Goal: Task Accomplishment & Management: Manage account settings

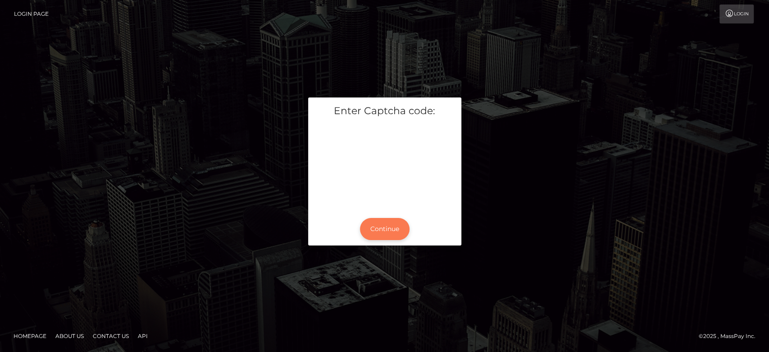
click at [386, 232] on button "Continue" at bounding box center [385, 229] width 50 height 22
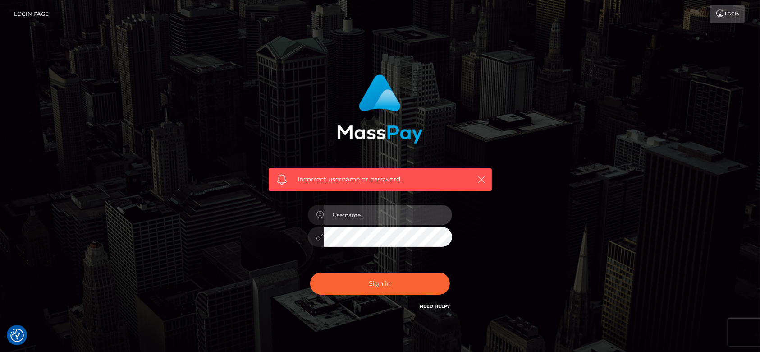
type input "fr.es"
click at [480, 172] on div "Incorrect username or password." at bounding box center [380, 179] width 223 height 23
click at [480, 174] on button "button" at bounding box center [481, 179] width 11 height 11
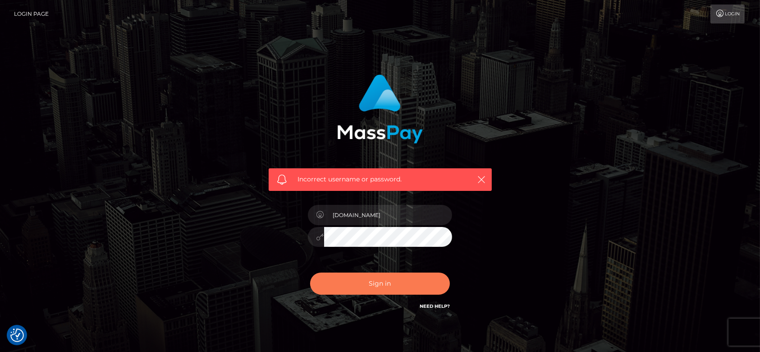
click at [394, 285] on button "Sign in" at bounding box center [380, 283] width 140 height 22
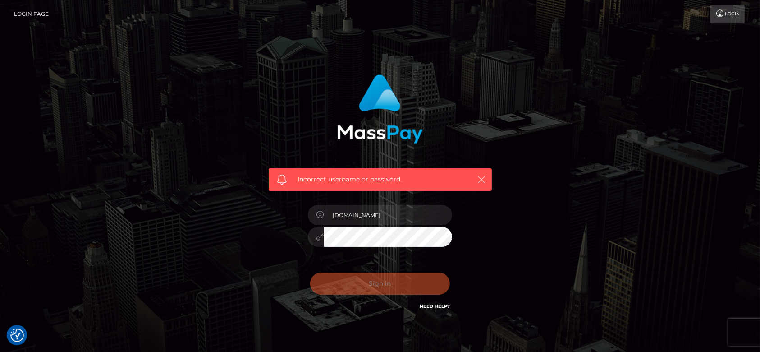
click at [482, 182] on icon "button" at bounding box center [481, 179] width 9 height 9
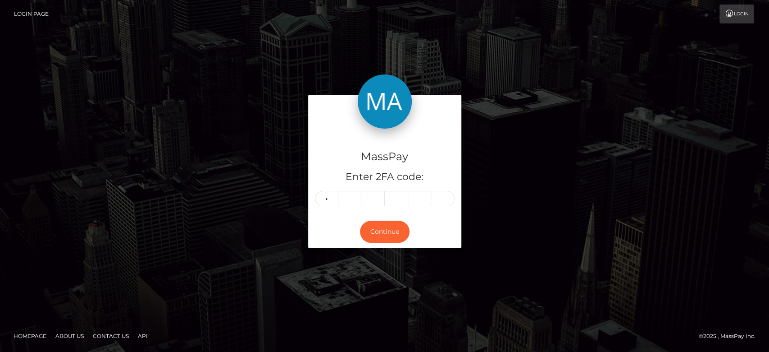
type input "7"
type input "5"
type input "6"
type input "3"
type input "7"
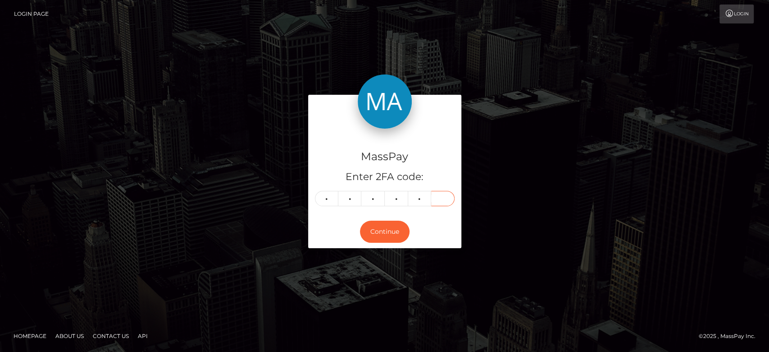
type input "1"
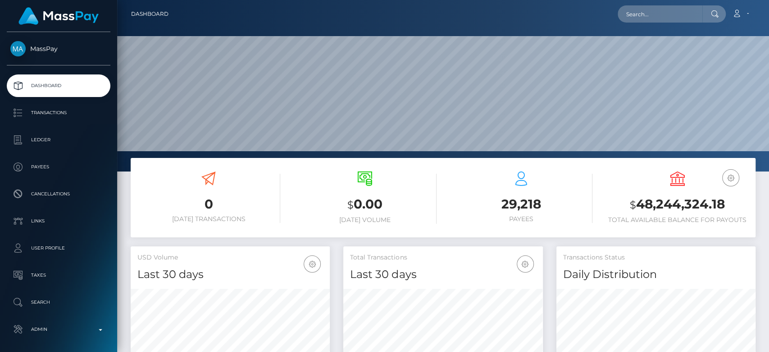
scroll to position [159, 199]
click at [636, 16] on input "text" at bounding box center [660, 13] width 85 height 17
paste input "bella.ai.model@gmail.com"
type input "bella.ai.model@gmail.com"
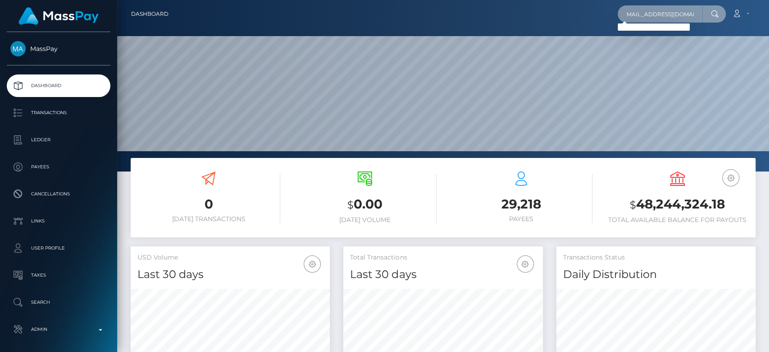
scroll to position [0, 0]
click at [643, 8] on input "bella.ai.model@gmail.com" at bounding box center [660, 13] width 85 height 17
paste input "datbishdeegy@gmail.com"
type input "datbishdeegy@gmail.com"
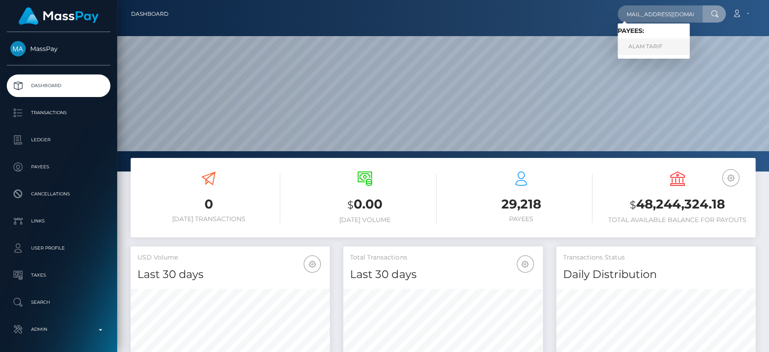
scroll to position [0, 0]
click at [654, 42] on link "ALAM TARIF" at bounding box center [654, 46] width 72 height 17
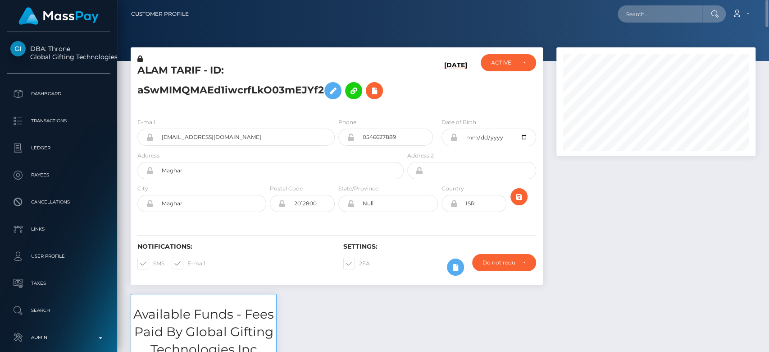
scroll to position [108, 199]
click at [643, 10] on input "text" at bounding box center [660, 13] width 85 height 17
paste input "[EMAIL_ADDRESS][DOMAIN_NAME]"
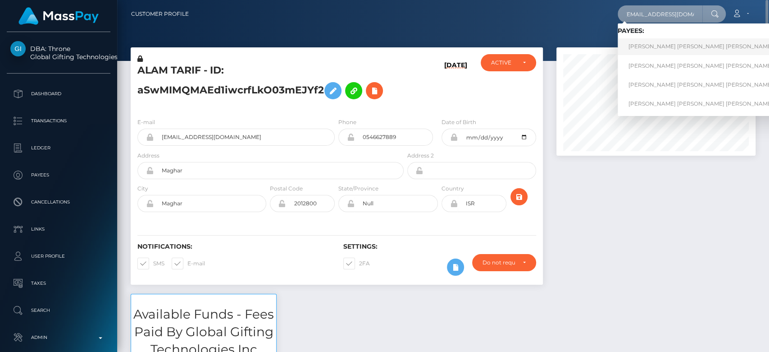
type input "[EMAIL_ADDRESS][DOMAIN_NAME]"
click at [662, 45] on link "[PERSON_NAME] [PERSON_NAME] [PERSON_NAME] [PERSON_NAME] [PERSON_NAME]" at bounding box center [750, 46] width 264 height 17
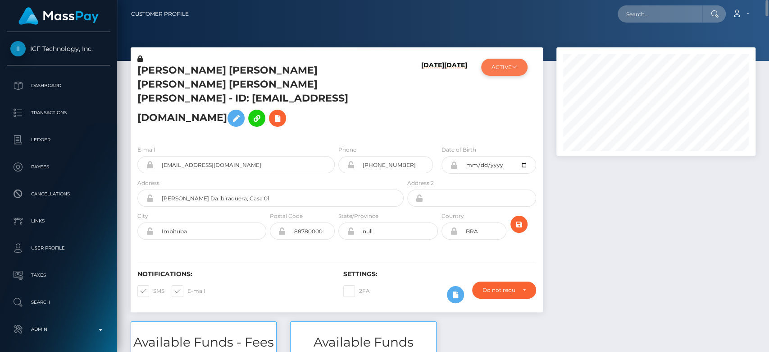
click at [503, 73] on button "ACTIVE" at bounding box center [504, 67] width 46 height 17
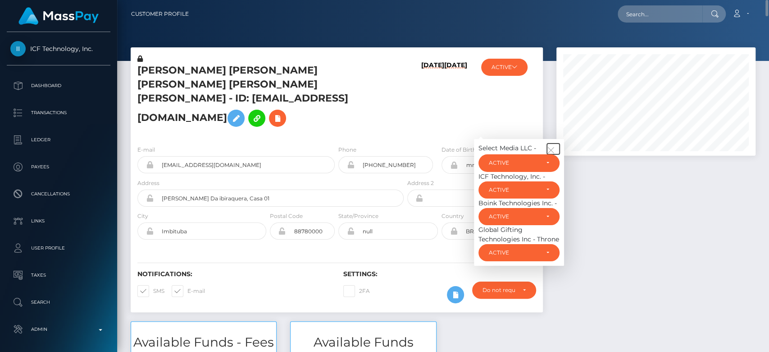
click at [558, 143] on button "button" at bounding box center [553, 148] width 13 height 11
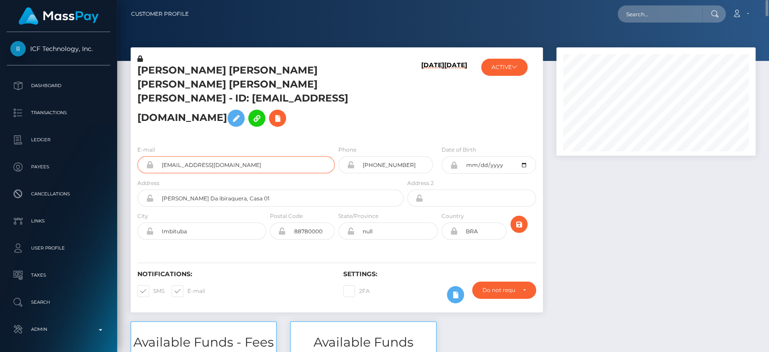
drag, startPoint x: 239, startPoint y: 148, endPoint x: 159, endPoint y: 152, distance: 80.3
click at [159, 156] on input "milfdoll4you@gmail.com" at bounding box center [244, 164] width 181 height 17
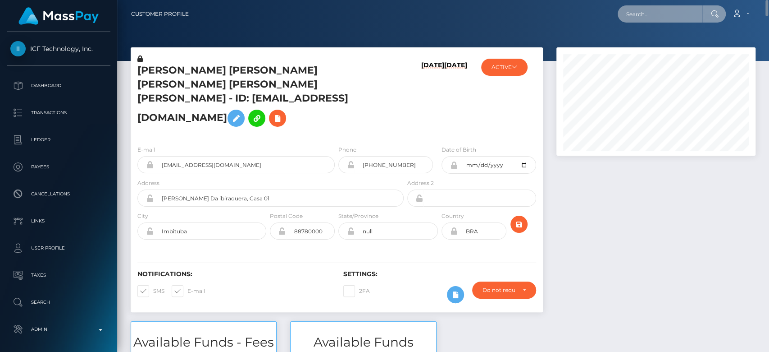
paste input "milfdoll4you@gmail.com"
click at [634, 13] on input "text" at bounding box center [660, 13] width 85 height 17
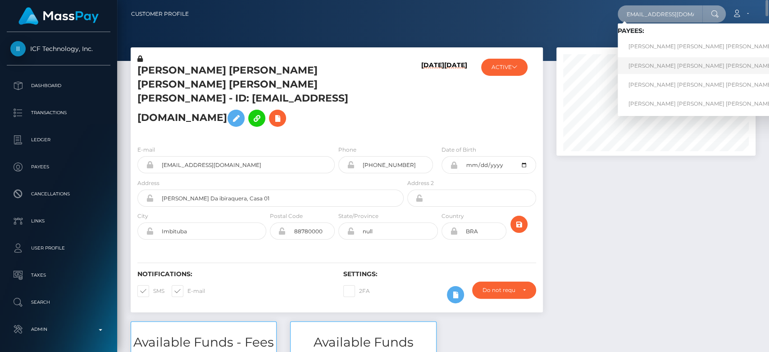
type input "milfdoll4you@gmail.com"
click at [664, 60] on link "ALESSANDRA ANTUNES SILVEIRA MUNIZ ANTUNES SILVEIRA MUNIZ" at bounding box center [750, 65] width 264 height 17
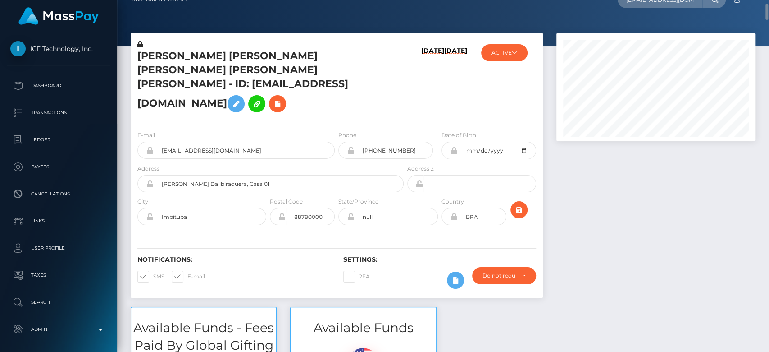
scroll to position [18, 0]
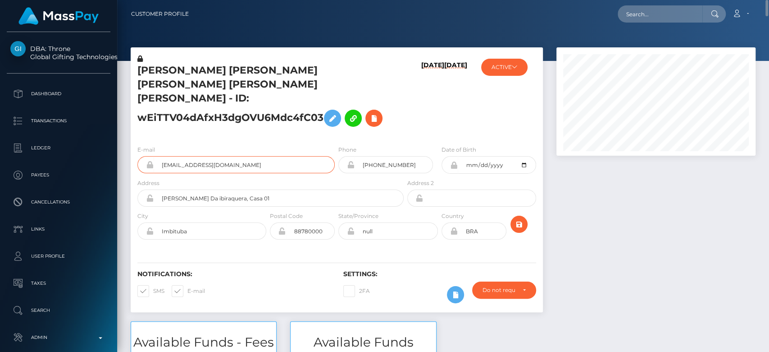
drag, startPoint x: 266, startPoint y: 159, endPoint x: 157, endPoint y: 154, distance: 109.6
click at [157, 156] on input "[EMAIL_ADDRESS][DOMAIN_NAME]" at bounding box center [244, 164] width 181 height 17
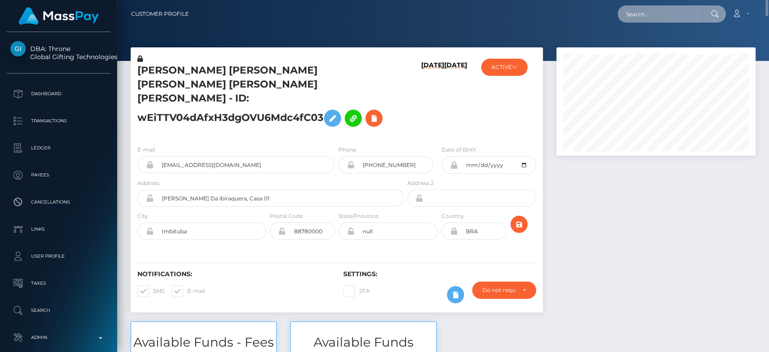
click at [648, 15] on input "text" at bounding box center [660, 13] width 85 height 17
paste input "[EMAIL_ADDRESS][DOMAIN_NAME]"
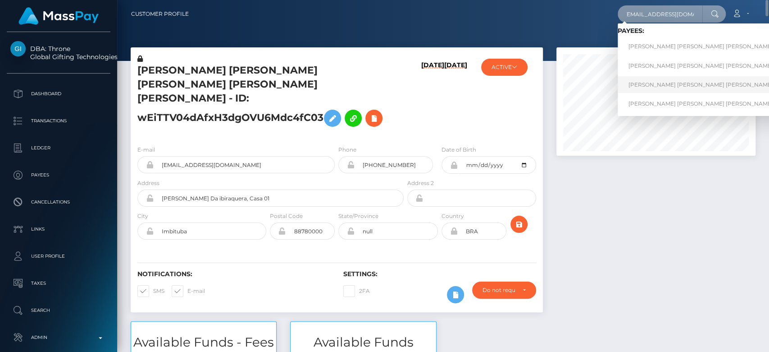
type input "[EMAIL_ADDRESS][DOMAIN_NAME]"
click at [660, 79] on link "[PERSON_NAME] [PERSON_NAME] [PERSON_NAME] [PERSON_NAME] [PERSON_NAME]" at bounding box center [750, 84] width 264 height 17
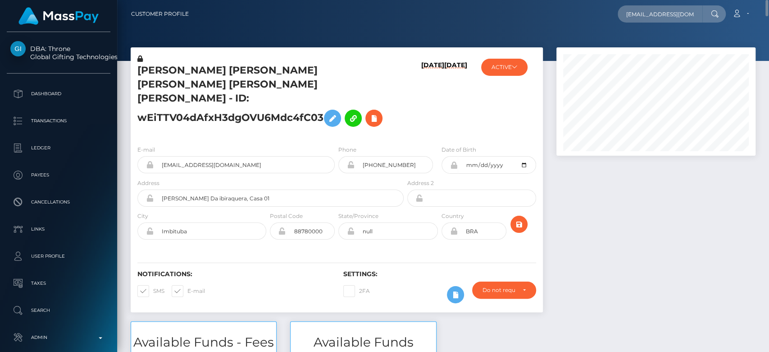
click at [637, 182] on div at bounding box center [656, 184] width 213 height 274
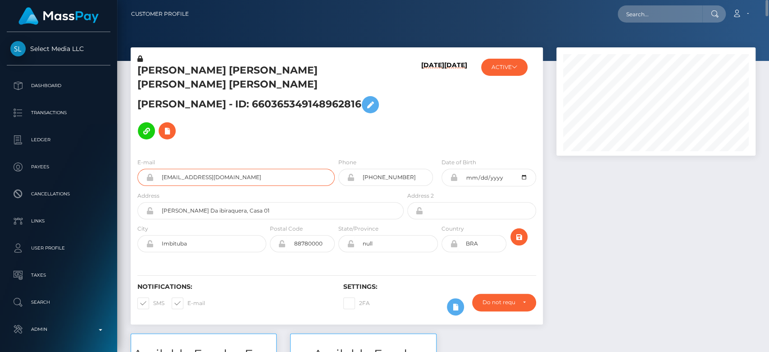
drag, startPoint x: 248, startPoint y: 153, endPoint x: 154, endPoint y: 153, distance: 94.2
click at [154, 169] on input "[EMAIL_ADDRESS][DOMAIN_NAME]" at bounding box center [244, 177] width 181 height 17
paste input "[EMAIL_ADDRESS][DOMAIN_NAME]"
click at [656, 15] on input "text" at bounding box center [660, 13] width 85 height 17
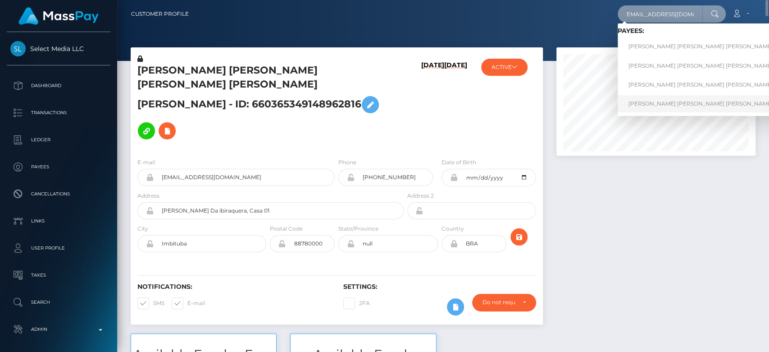
type input "[EMAIL_ADDRESS][DOMAIN_NAME]"
click at [674, 105] on link "ALESSANDRA ANTUNES SILVEIRA MUNIZ ANTUNES SILVEIRA MUNIZ" at bounding box center [750, 103] width 264 height 17
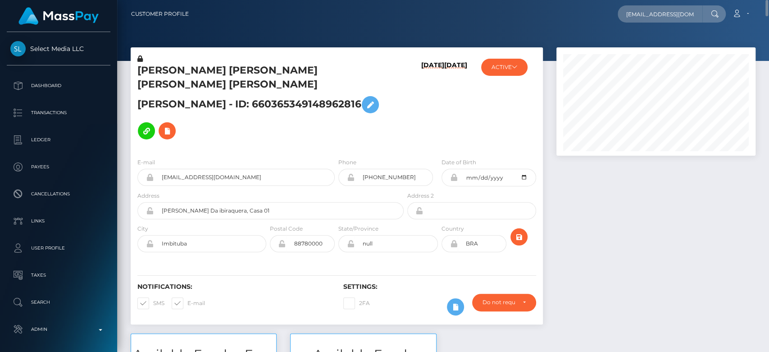
click at [649, 203] on div at bounding box center [656, 190] width 213 height 286
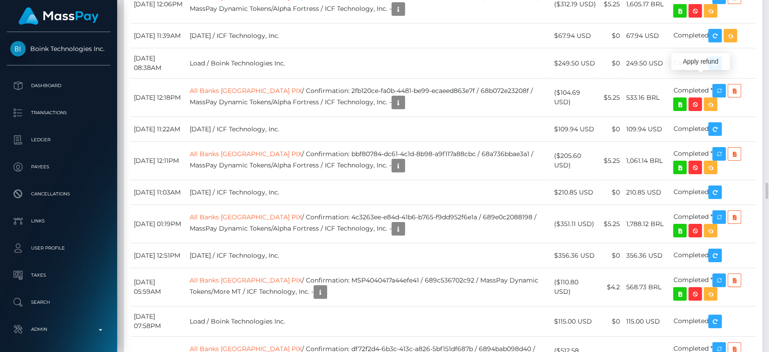
scroll to position [108, 199]
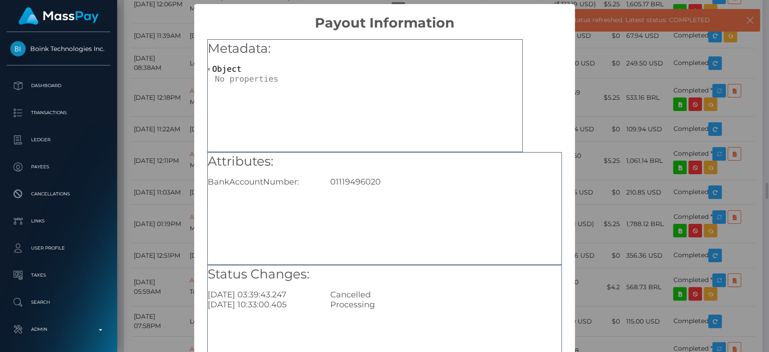
scroll to position [0, 0]
click at [361, 184] on div "01119496020" at bounding box center [446, 182] width 245 height 10
copy div "01119496020"
click at [639, 154] on div "× Payout Information Metadata: Object Attributes: BankAccountNumber: 0111949602…" at bounding box center [384, 176] width 769 height 352
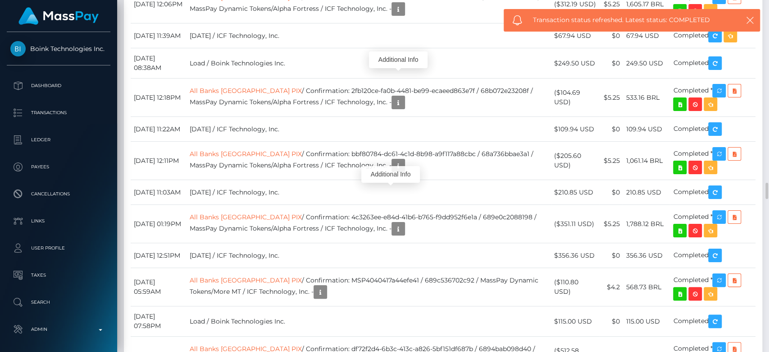
scroll to position [108, 199]
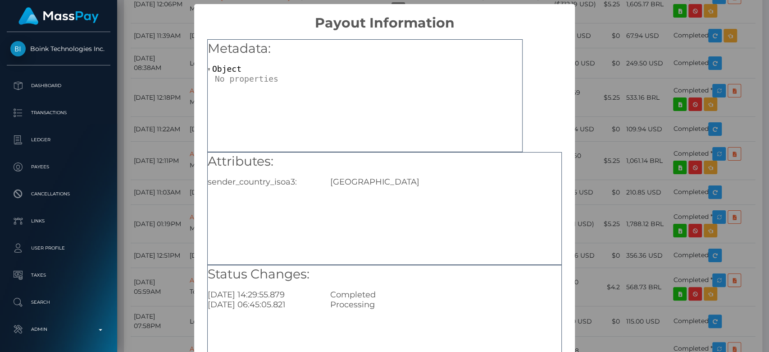
click at [620, 117] on div "× Payout Information Metadata: Object Attributes: sender_country_isoa3: USA Sta…" at bounding box center [384, 176] width 769 height 352
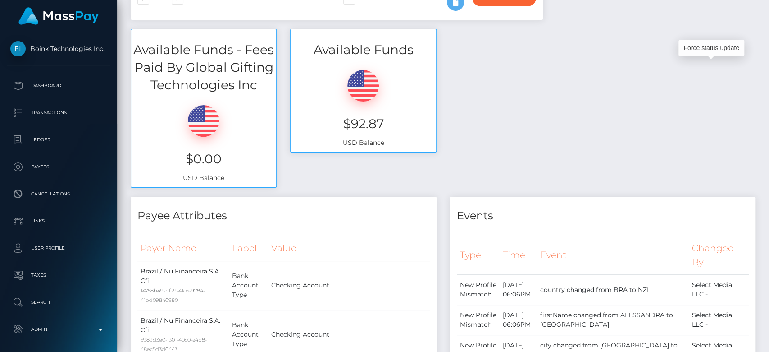
scroll to position [0, 0]
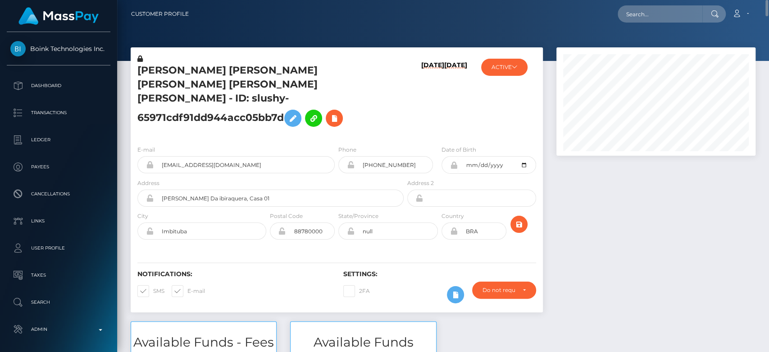
click at [673, 23] on div "Loading... Loading... Account Edit Profile Logout" at bounding box center [475, 14] width 559 height 19
paste input "muswjr01@gmail.com"
click at [681, 10] on input "muswjr01@gmail.com" at bounding box center [660, 13] width 85 height 17
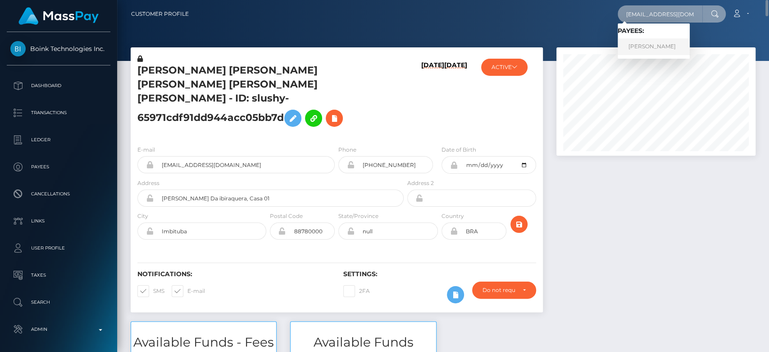
type input "muswjr01@gmail.com"
click at [660, 45] on link "Cory Oxley" at bounding box center [654, 46] width 72 height 17
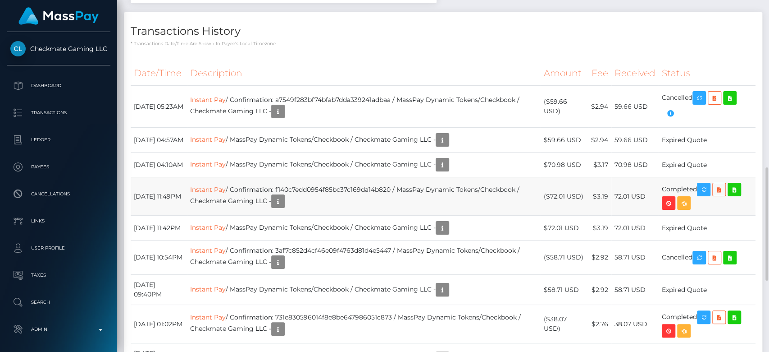
scroll to position [108, 199]
drag, startPoint x: 272, startPoint y: 48, endPoint x: 509, endPoint y: 157, distance: 260.3
click at [272, 48] on div "Transactions History * Transactions date/time are shown in payee's local timezo…" at bounding box center [443, 263] width 639 height 503
click at [283, 112] on icon "button" at bounding box center [278, 111] width 11 height 11
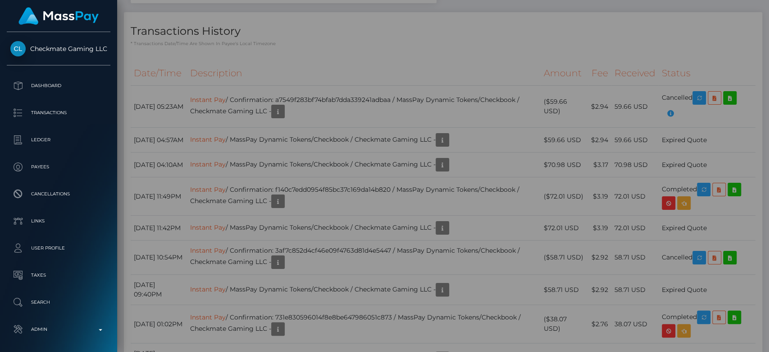
scroll to position [0, 0]
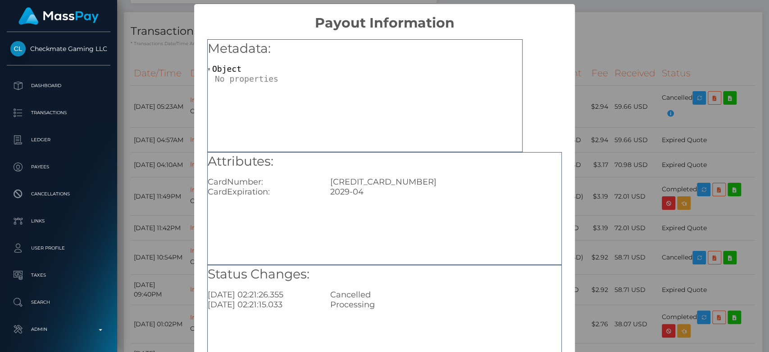
click at [119, 41] on div "× Payout Information Metadata: Object Attributes: CardNumber: [CREDIT_CARD_NUMB…" at bounding box center [384, 176] width 769 height 352
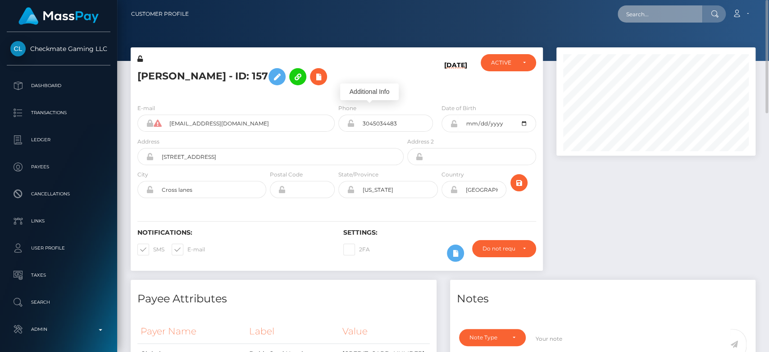
click at [678, 9] on input "text" at bounding box center [660, 13] width 85 height 17
paste input "[PERSON_NAME][EMAIL_ADDRESS][DOMAIN_NAME]"
type input "[PERSON_NAME][EMAIL_ADDRESS][DOMAIN_NAME]"
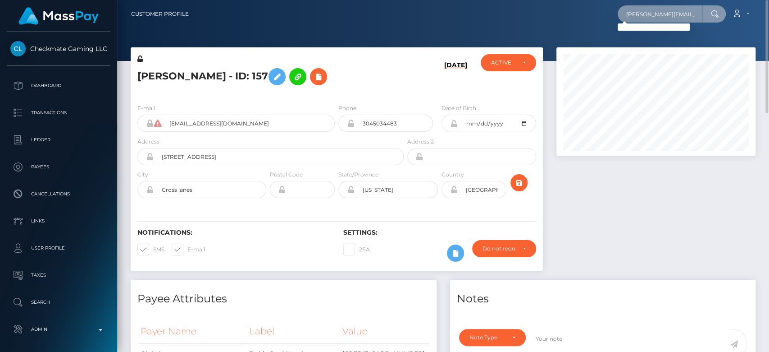
click at [646, 14] on input "[PERSON_NAME][EMAIL_ADDRESS][DOMAIN_NAME]" at bounding box center [660, 13] width 85 height 17
paste input "[EMAIL_ADDRESS][DOMAIN_NAME]"
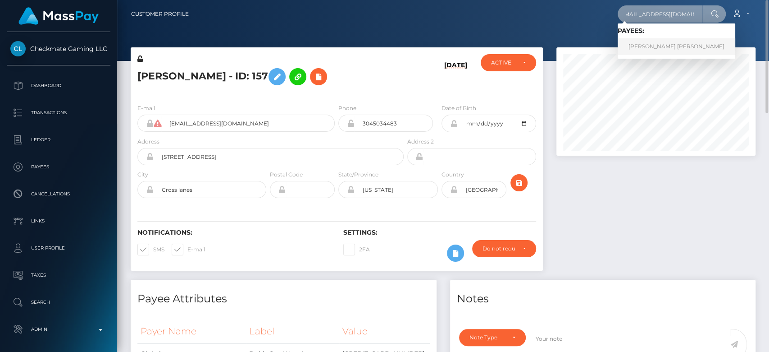
type input "[EMAIL_ADDRESS][DOMAIN_NAME]"
click at [650, 44] on link "[PERSON_NAME] [PERSON_NAME]" at bounding box center [677, 46] width 118 height 17
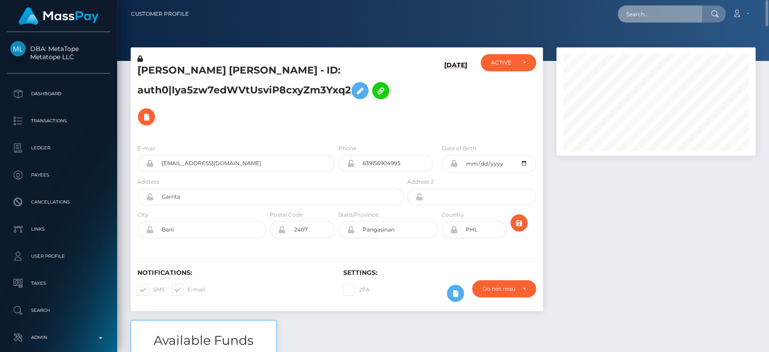
click at [658, 15] on input "text" at bounding box center [660, 13] width 85 height 17
paste input "[EMAIL_ADDRESS][DOMAIN_NAME]"
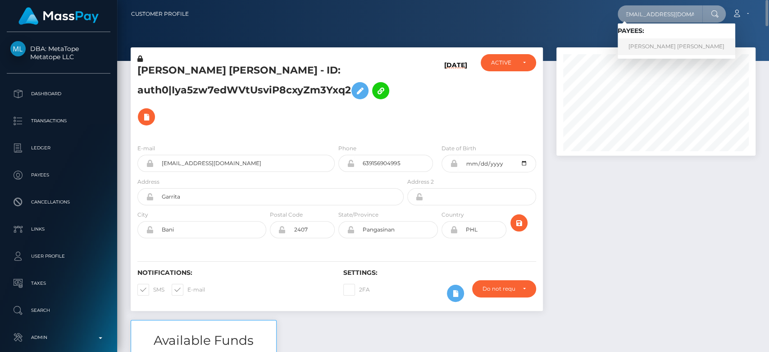
type input "[EMAIL_ADDRESS][DOMAIN_NAME]"
click at [671, 45] on link "Lizzeth Dayan Espejo Guzman" at bounding box center [677, 46] width 118 height 17
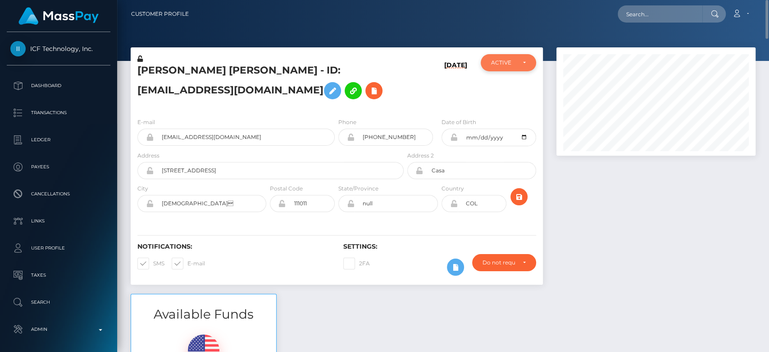
click at [516, 57] on div "ACTIVE" at bounding box center [508, 62] width 55 height 17
click at [517, 62] on div "ACTIVE" at bounding box center [508, 62] width 34 height 7
click at [648, 206] on div at bounding box center [656, 170] width 213 height 246
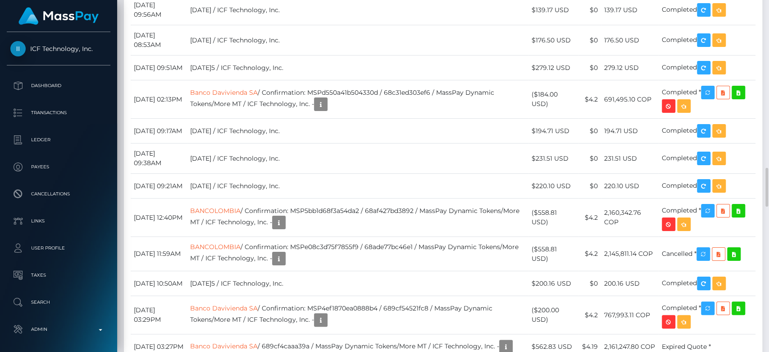
scroll to position [1630, 0]
copy td "MSP4da11d1cb4bba8f"
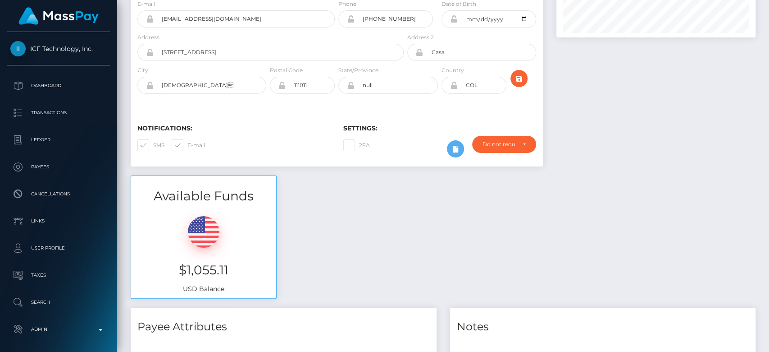
scroll to position [0, 0]
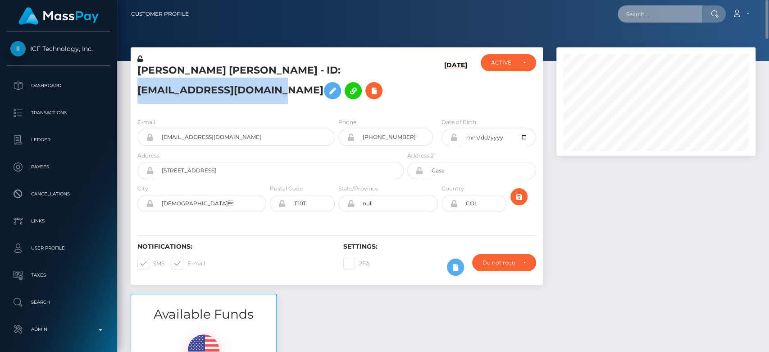
click at [649, 17] on input "text" at bounding box center [660, 13] width 85 height 17
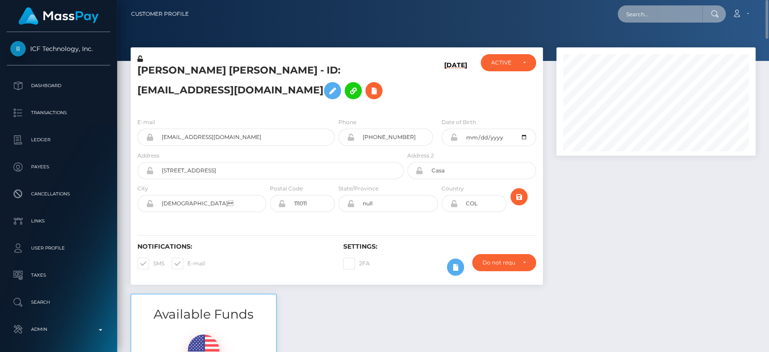
paste input "[EMAIL_ADDRESS][DOMAIN_NAME]"
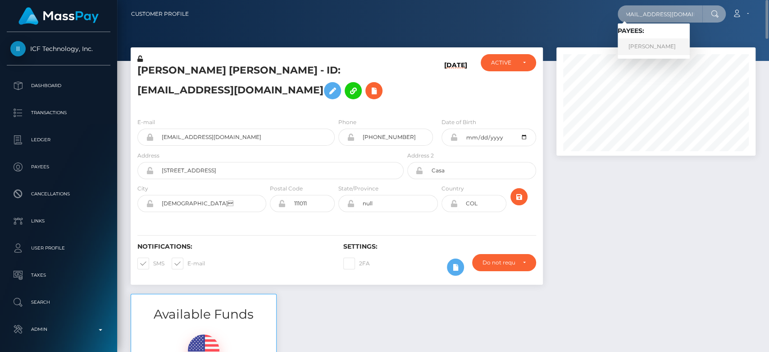
type input "[EMAIL_ADDRESS][DOMAIN_NAME]"
click at [655, 43] on link "Anna Volobuyeva" at bounding box center [654, 46] width 72 height 17
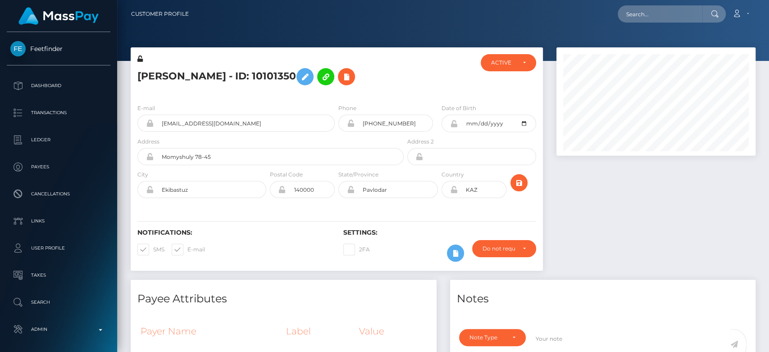
scroll to position [108, 199]
drag, startPoint x: 407, startPoint y: 117, endPoint x: 361, endPoint y: 118, distance: 46.9
click at [361, 118] on input "[PHONE_NUMBER]" at bounding box center [394, 122] width 78 height 17
click at [656, 14] on input "text" at bounding box center [660, 13] width 85 height 17
paste input "[EMAIL_ADDRESS][DOMAIN_NAME]"
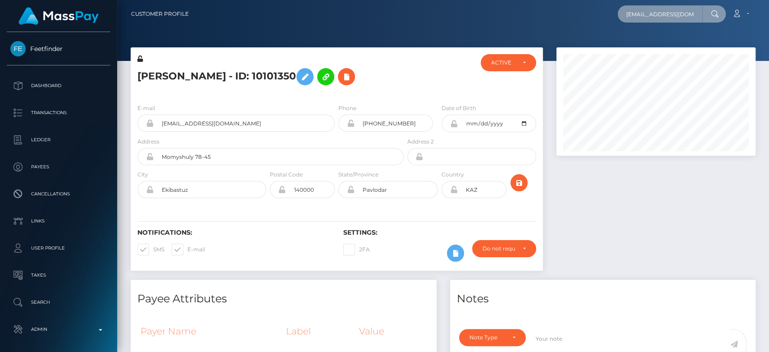
scroll to position [0, 21]
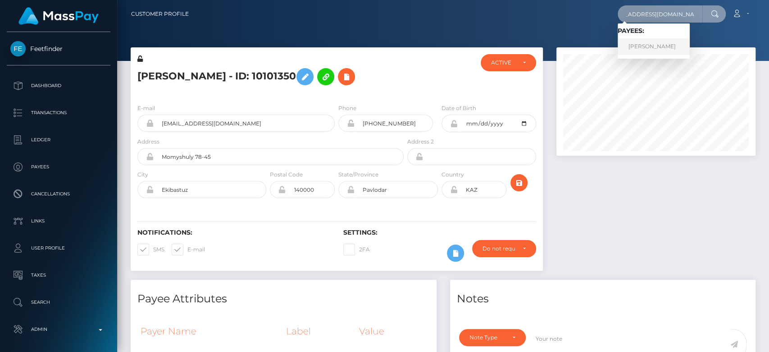
type input "[EMAIL_ADDRESS][DOMAIN_NAME]"
click at [660, 42] on link "[PERSON_NAME]" at bounding box center [654, 46] width 72 height 17
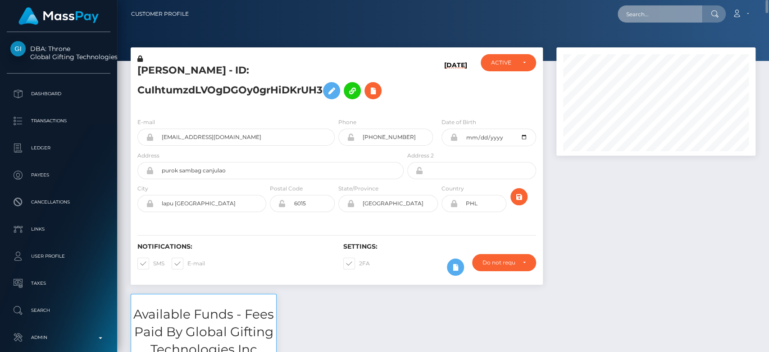
click at [685, 9] on input "text" at bounding box center [660, 13] width 85 height 17
paste input "65df4e64d3f59a2a5902c355-s011hek62b"
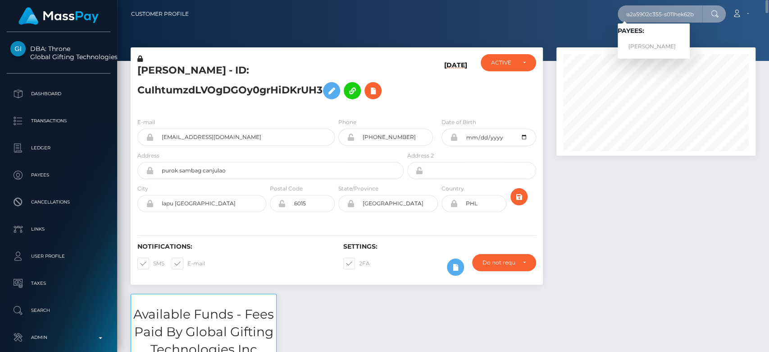
type input "65df4e64d3f59a2a5902c355-s011hek62b"
click at [661, 41] on link "AYLIN GIANELLA ESCOBAR" at bounding box center [654, 46] width 72 height 17
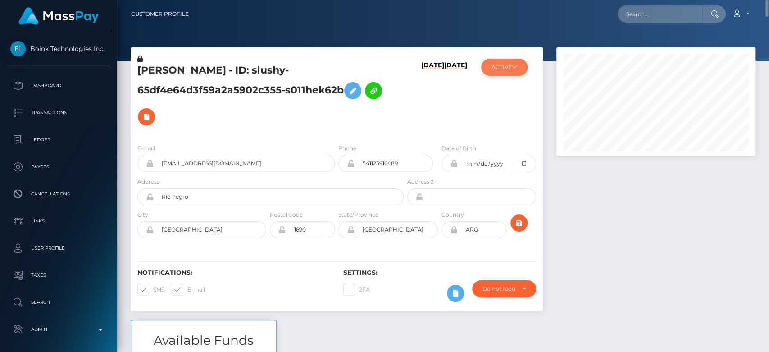
click at [515, 64] on button "ACTIVE" at bounding box center [504, 67] width 46 height 17
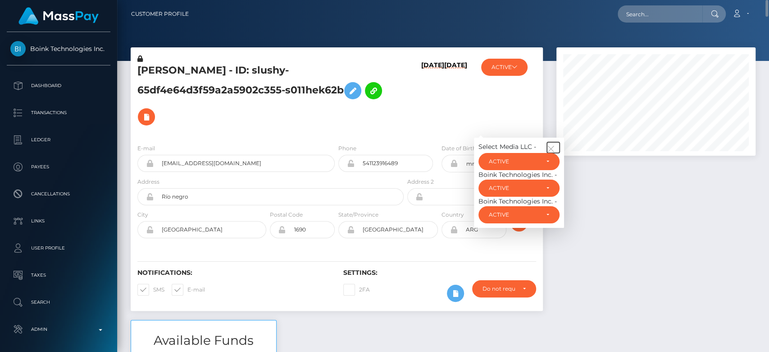
click at [552, 147] on icon "button" at bounding box center [551, 149] width 8 height 8
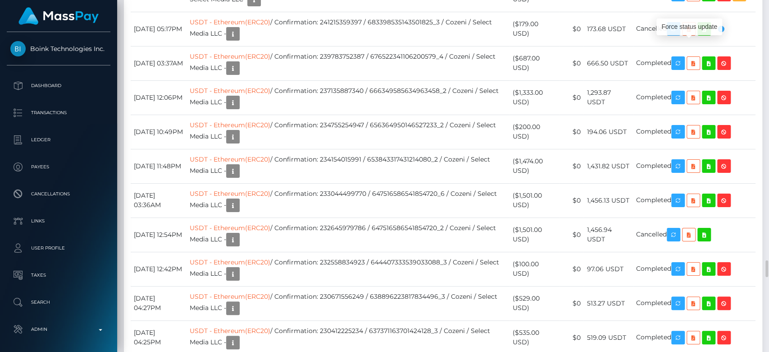
scroll to position [108, 199]
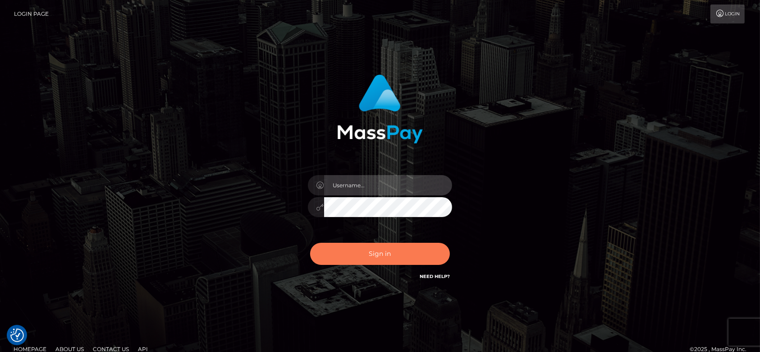
type input "[DOMAIN_NAME]"
click at [402, 253] on button "Sign in" at bounding box center [380, 253] width 140 height 22
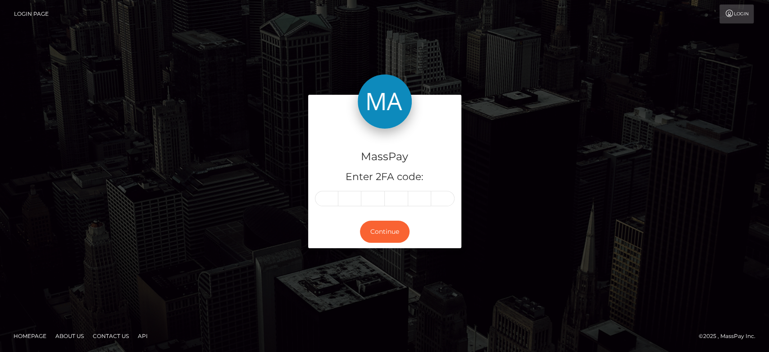
click at [329, 200] on input "text" at bounding box center [326, 198] width 23 height 15
type input "6"
type input "8"
type input "4"
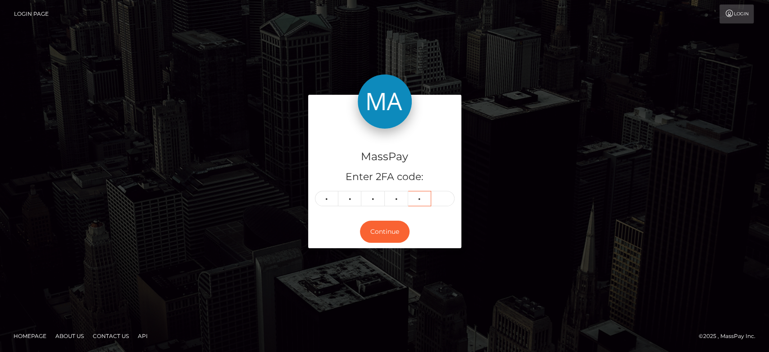
type input "6"
type input "4"
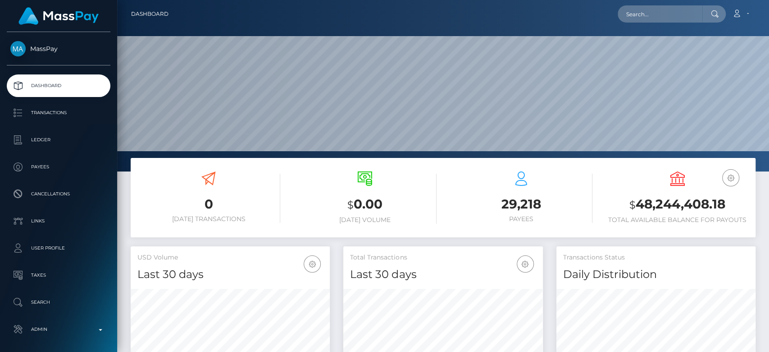
scroll to position [159, 199]
click at [644, 15] on input "text" at bounding box center [660, 13] width 85 height 17
paste input "usr_51e40e16-b6b7-11ed-8ee0-02c3be5336a9"
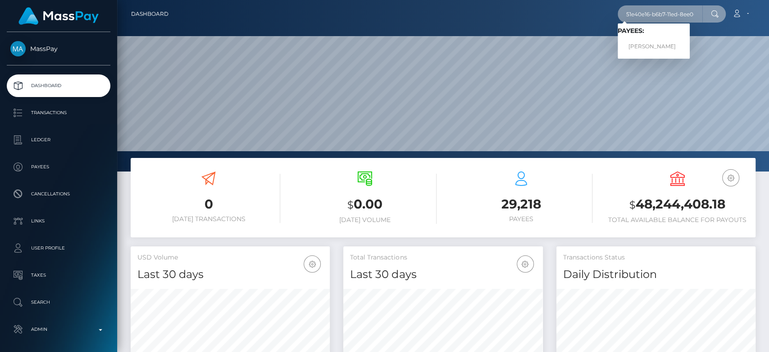
type input "51e40e16-b6b7-11ed-8ee0-02c3be5336a9"
click at [661, 41] on link "ALVINIQUE BROWN" at bounding box center [654, 46] width 72 height 17
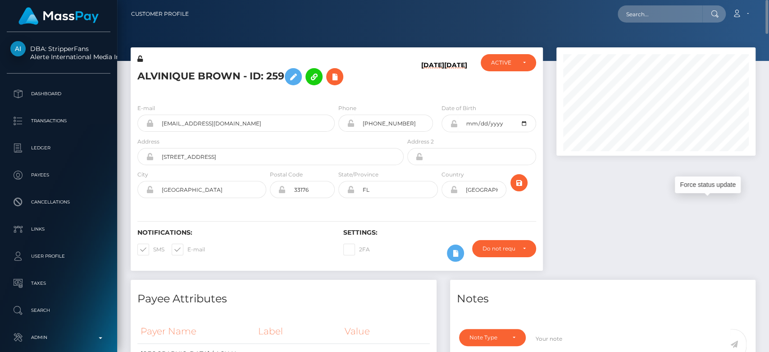
click at [671, 24] on nav "Customer Profile Loading... Loading... Account" at bounding box center [443, 14] width 652 height 28
paste input "sb.director.sb@gmail.com"
click at [645, 12] on input "sb.director.sb@gmail.com" at bounding box center [660, 13] width 85 height 17
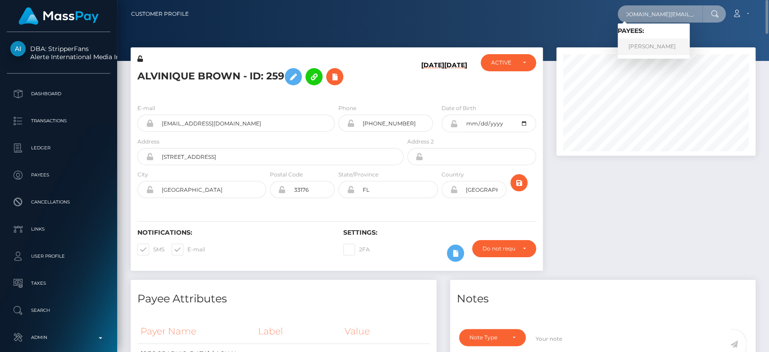
type input "sb.director.sb@gmail.com"
click at [653, 45] on link "Nikolai Nemtin" at bounding box center [654, 46] width 72 height 17
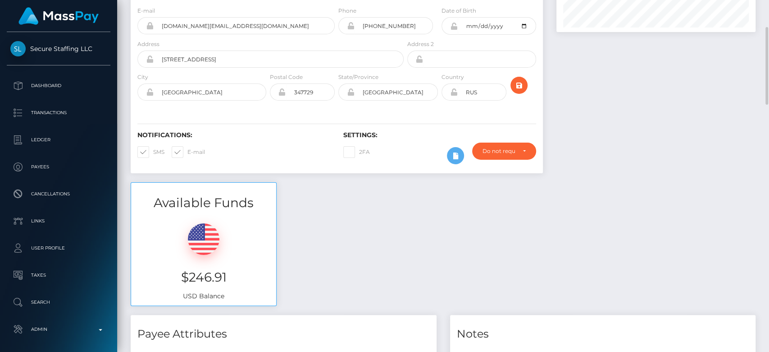
scroll to position [137, 0]
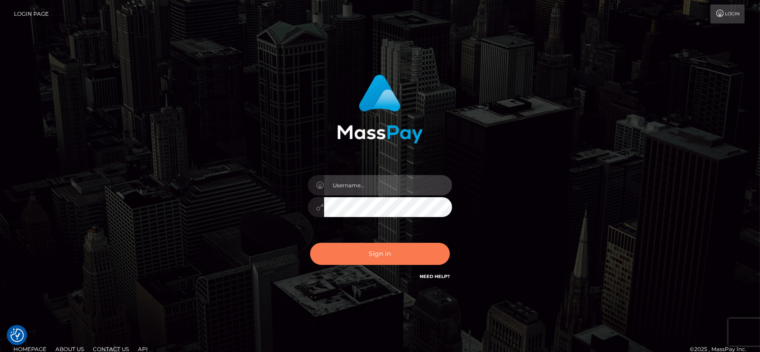
type input "[DOMAIN_NAME]"
click at [361, 257] on button "Sign in" at bounding box center [380, 253] width 140 height 22
click at [358, 254] on button "Sign in" at bounding box center [380, 253] width 140 height 22
click at [376, 250] on button "Sign in" at bounding box center [380, 253] width 140 height 22
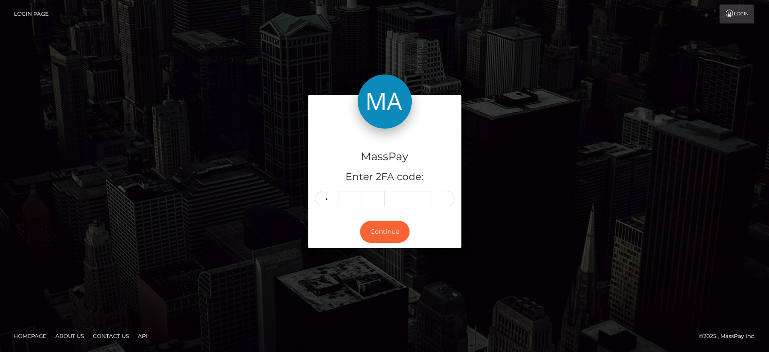
type input "8"
type input "1"
type input "8"
type input "6"
type input "5"
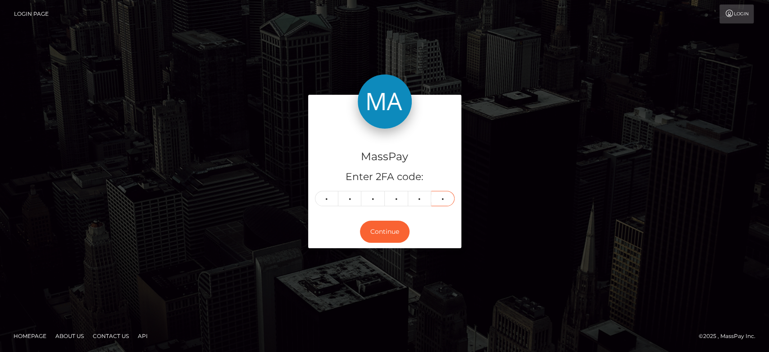
type input "2"
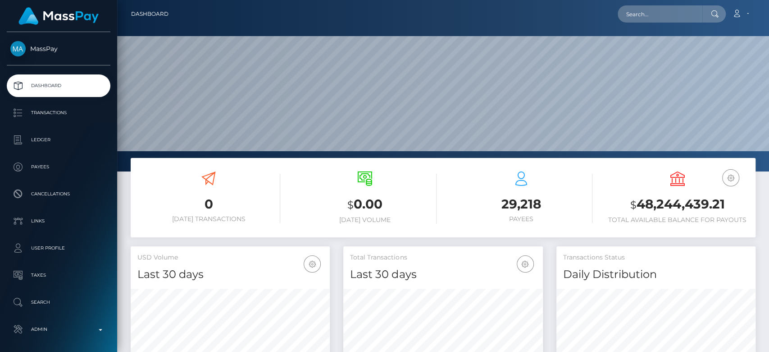
scroll to position [159, 199]
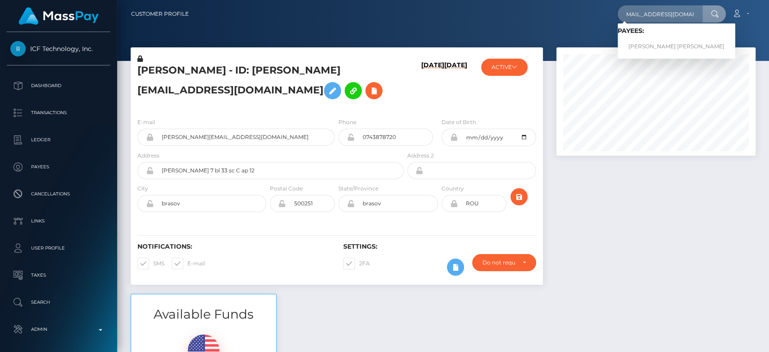
scroll to position [108, 199]
type input "[EMAIL_ADDRESS][DOMAIN_NAME]"
click at [643, 42] on link "[PERSON_NAME] [PERSON_NAME]" at bounding box center [677, 46] width 118 height 17
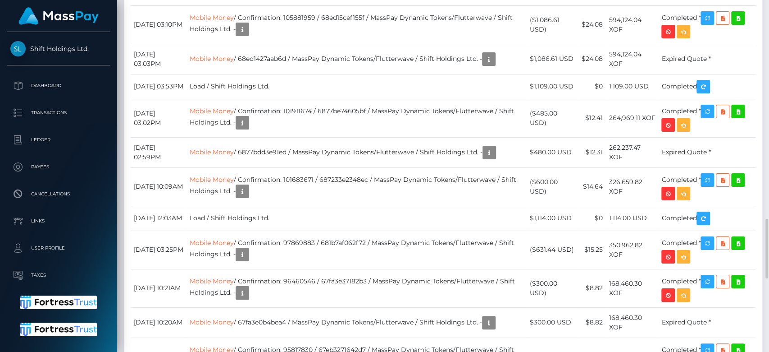
scroll to position [1343, 0]
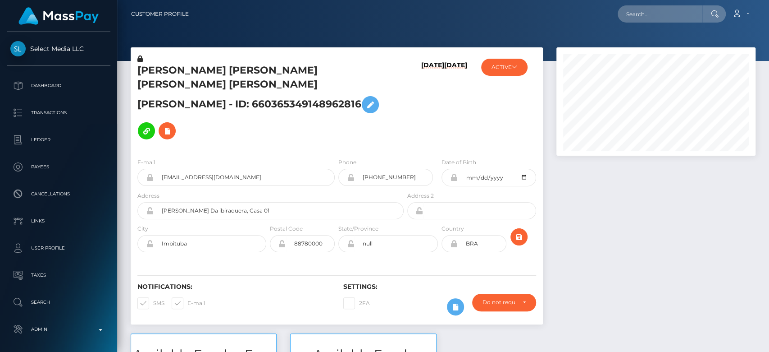
scroll to position [108, 199]
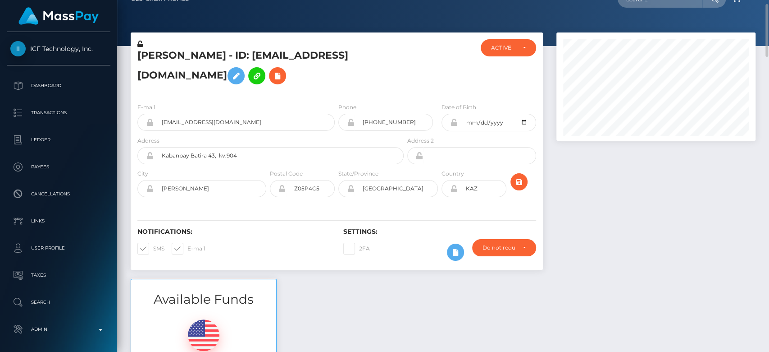
scroll to position [17, 0]
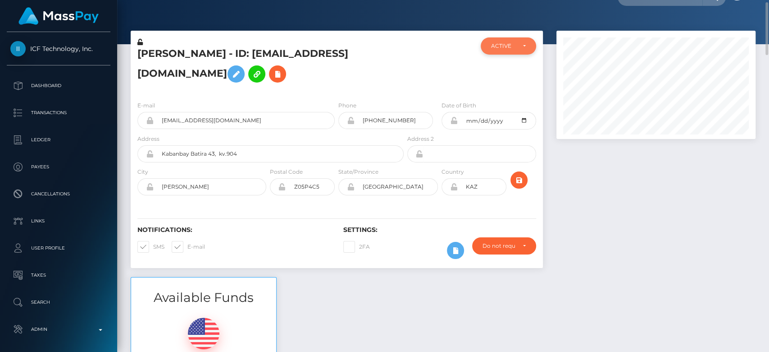
click at [489, 40] on div "ACTIVE" at bounding box center [508, 45] width 55 height 17
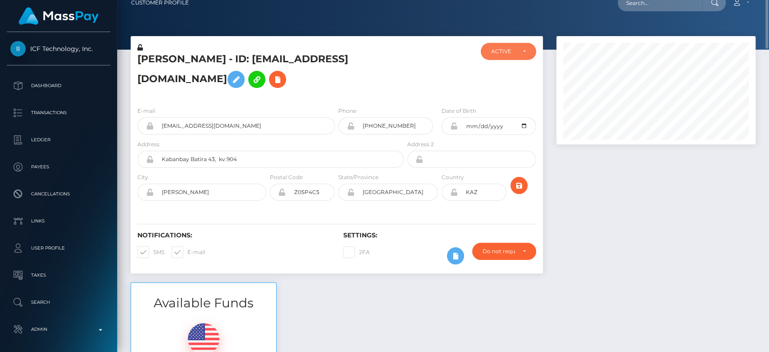
scroll to position [5, 0]
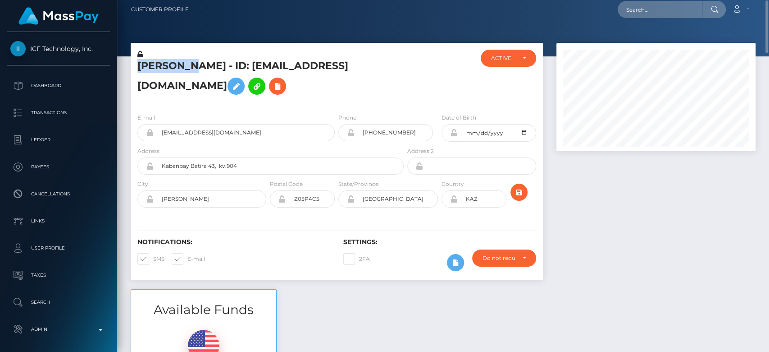
drag, startPoint x: 187, startPoint y: 66, endPoint x: 137, endPoint y: 69, distance: 50.6
click at [137, 69] on h5 "Ekaterina Ryabova - ID: webstudio.zeffir@mail.ru" at bounding box center [267, 79] width 261 height 40
copy h5 "Ekaterina"
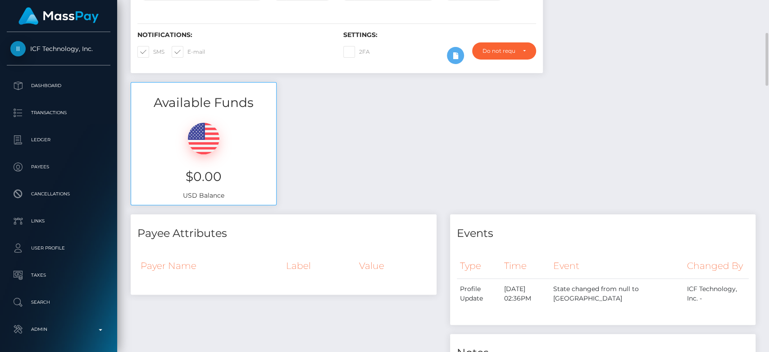
scroll to position [213, 0]
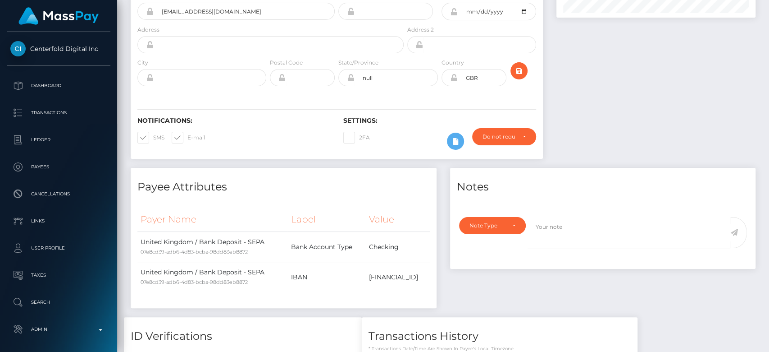
scroll to position [108, 199]
click at [575, 169] on div "Notes" at bounding box center [603, 181] width 306 height 27
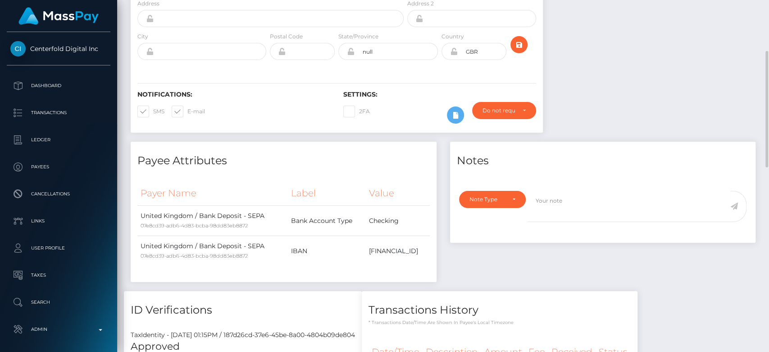
scroll to position [0, 0]
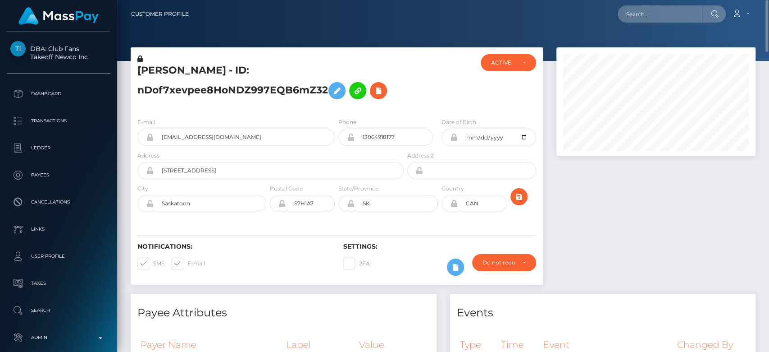
click at [624, 199] on div at bounding box center [656, 170] width 213 height 246
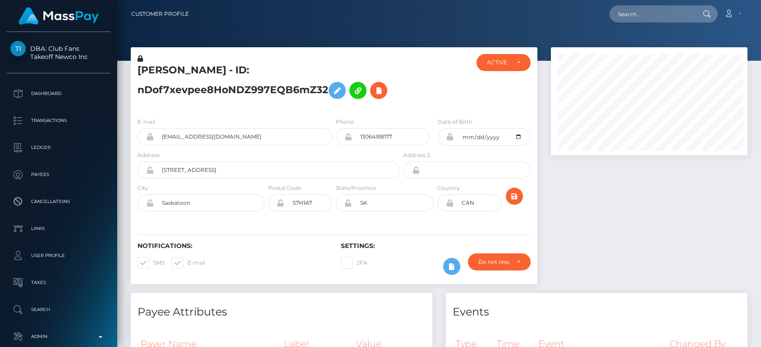
scroll to position [450564, 450475]
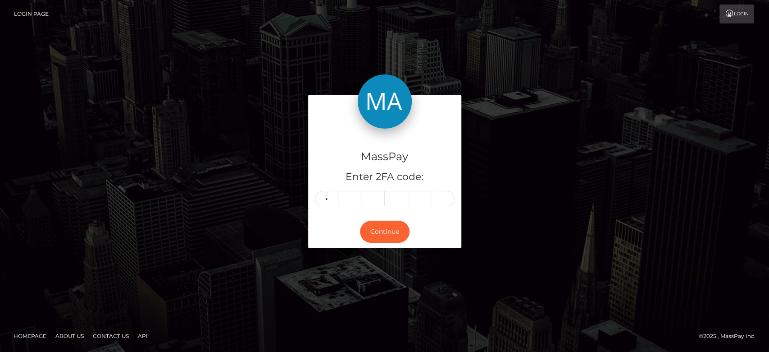
type input "4"
type input "2"
type input "4"
type input "1"
type input "2"
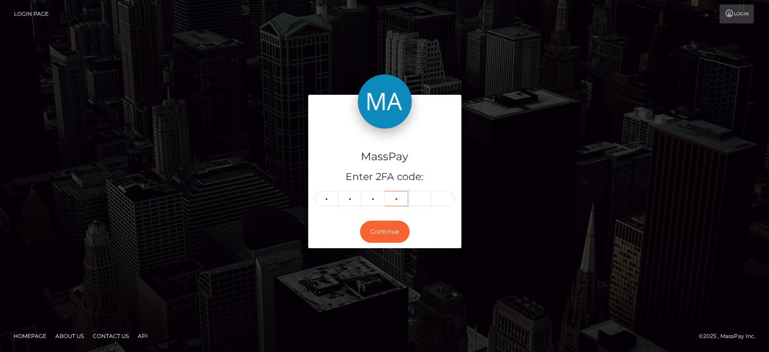
type input "9"
type input "5"
type input "2"
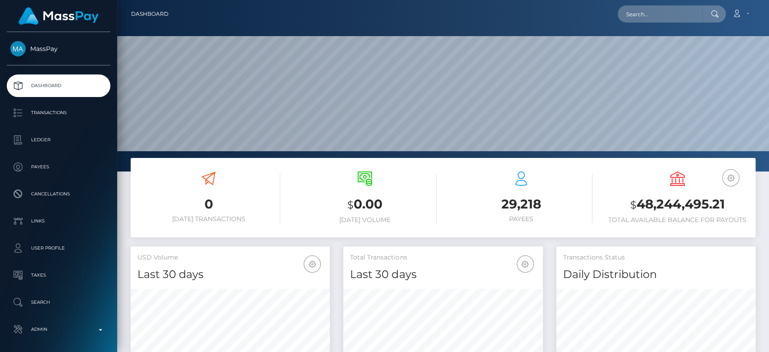
scroll to position [159, 199]
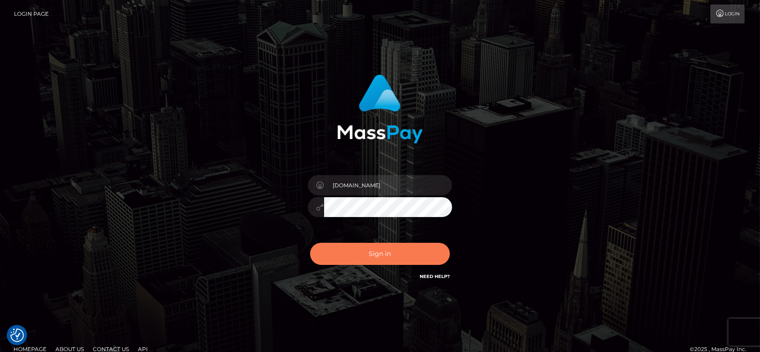
click at [383, 250] on button "Sign in" at bounding box center [380, 253] width 140 height 22
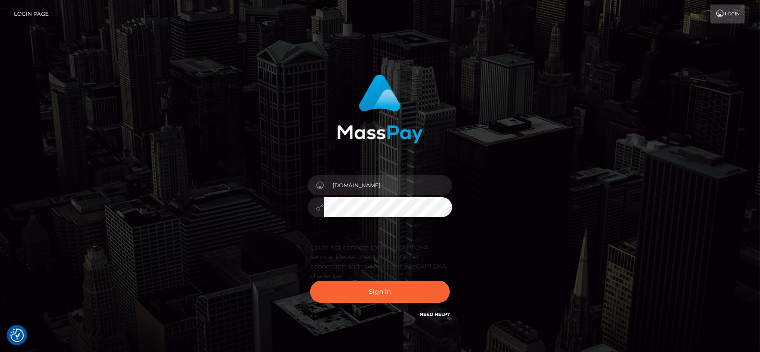
click at [394, 56] on div "fr.es Sign in" at bounding box center [380, 201] width 760 height 402
click at [365, 290] on button "Sign in" at bounding box center [380, 291] width 140 height 22
click at [395, 295] on button "Sign in" at bounding box center [380, 291] width 140 height 22
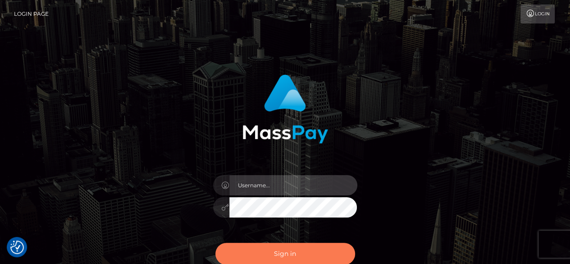
type input "[DOMAIN_NAME]"
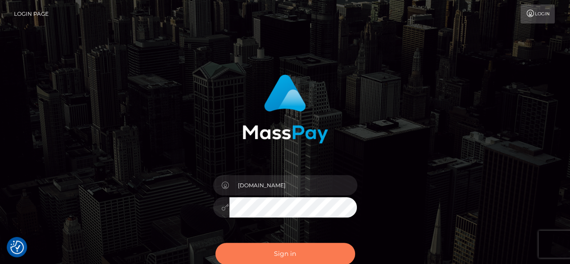
click at [303, 256] on button "Sign in" at bounding box center [285, 253] width 140 height 22
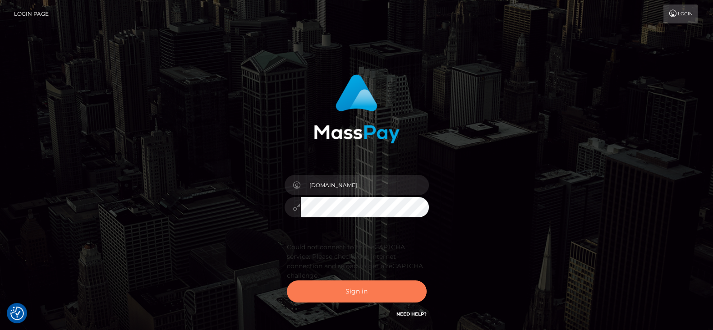
click at [359, 293] on button "Sign in" at bounding box center [357, 291] width 140 height 22
